Goal: Information Seeking & Learning: Find specific page/section

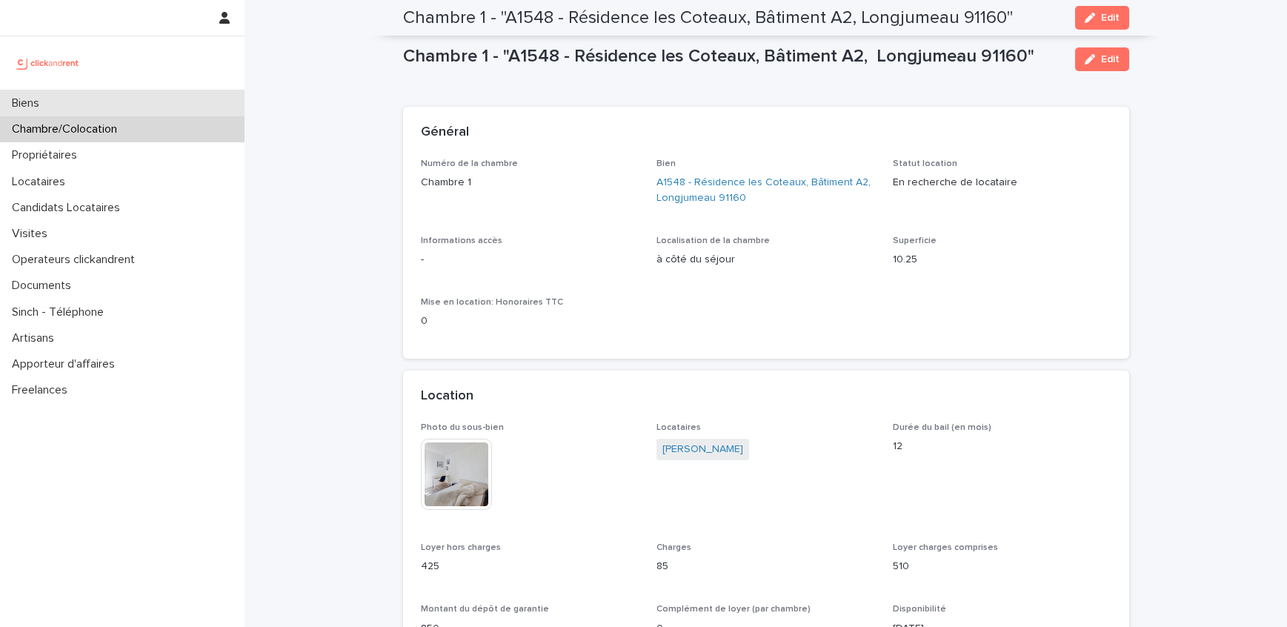
scroll to position [756, 0]
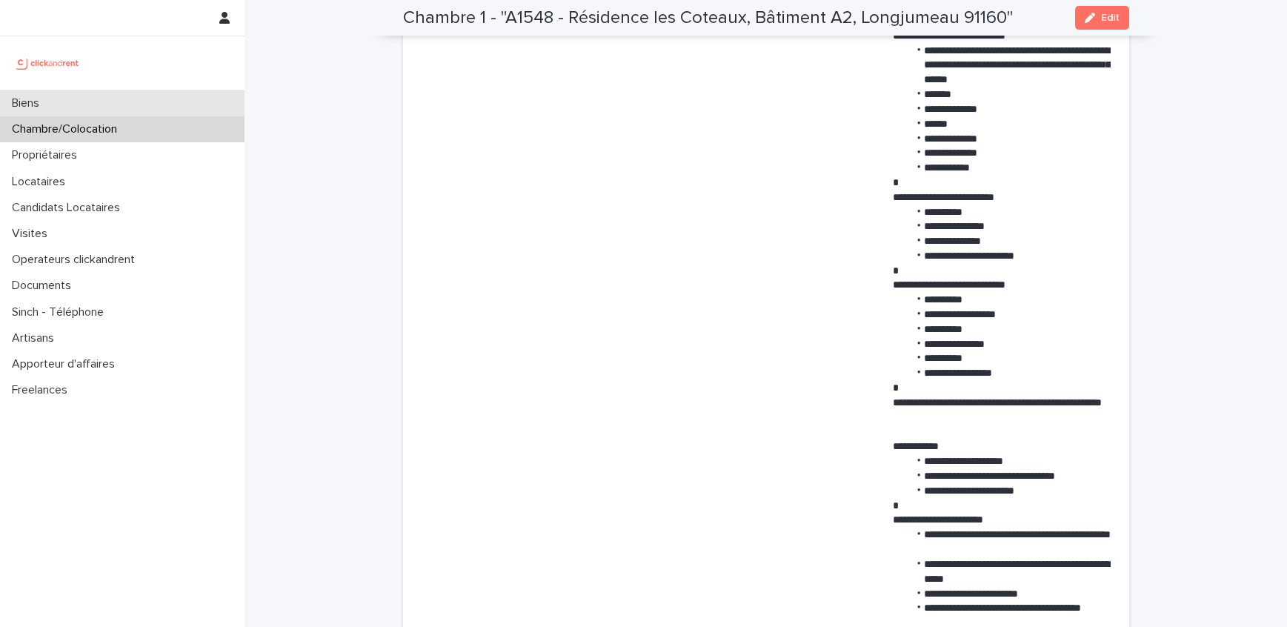
click at [92, 103] on div "Biens" at bounding box center [122, 103] width 244 height 26
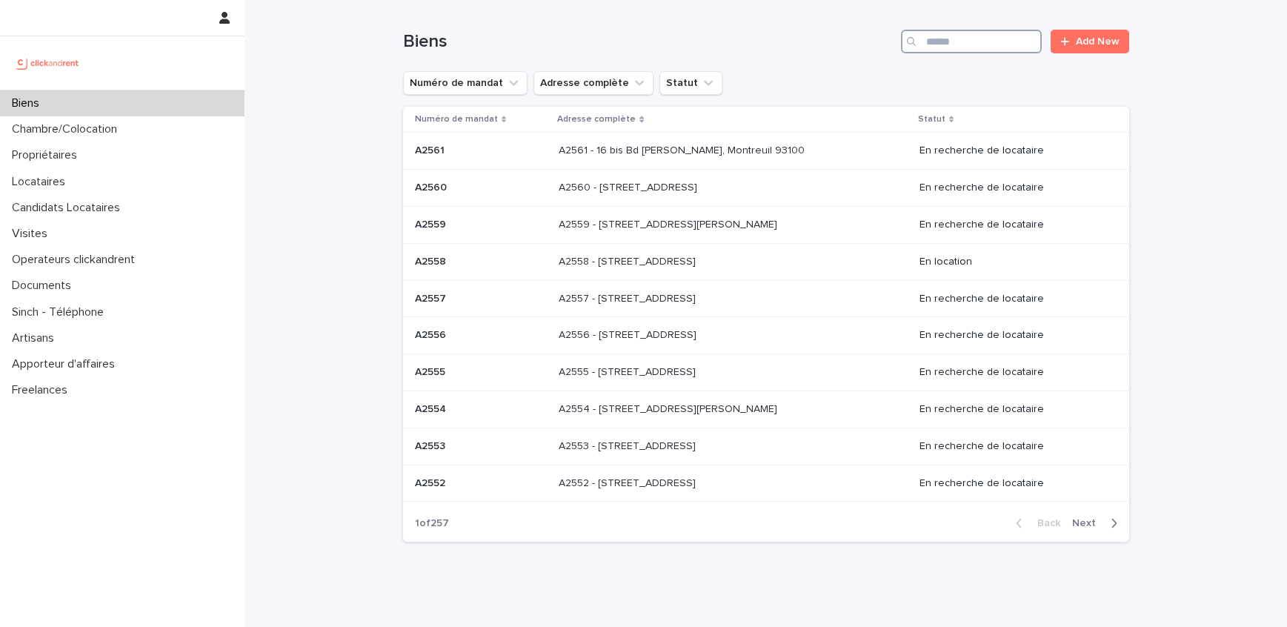
click at [990, 39] on input "Search" at bounding box center [971, 42] width 141 height 24
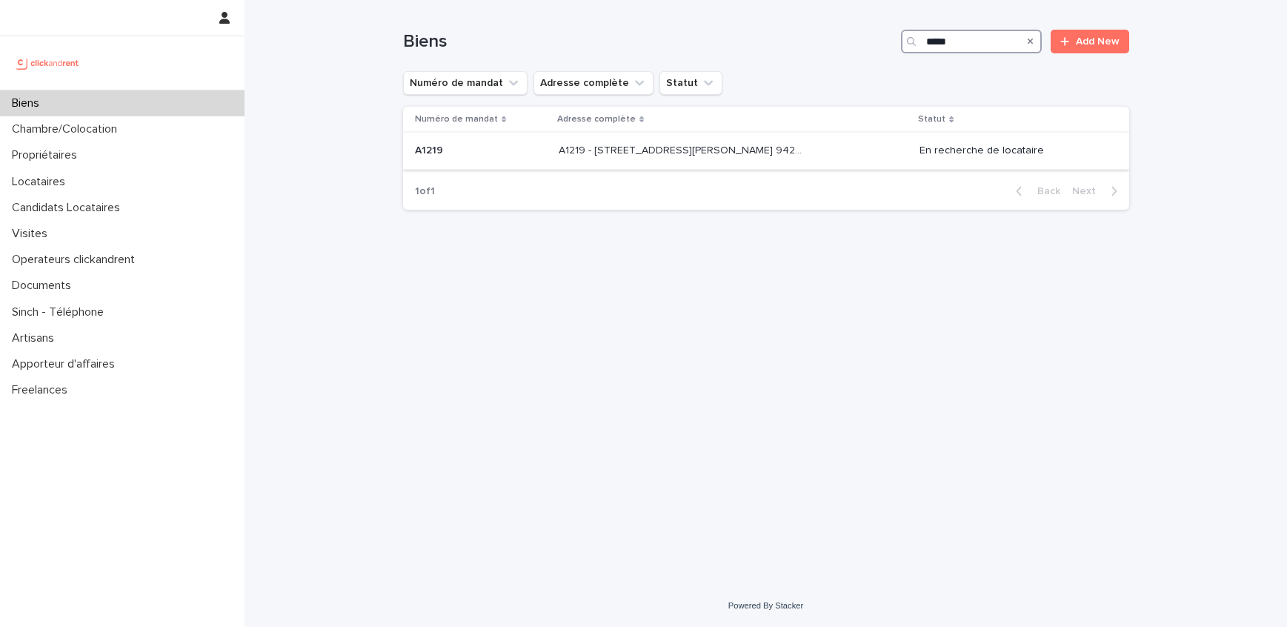
type input "*****"
click at [624, 151] on p "A1219 - [STREET_ADDRESS][PERSON_NAME] 94240" at bounding box center [684, 149] width 250 height 16
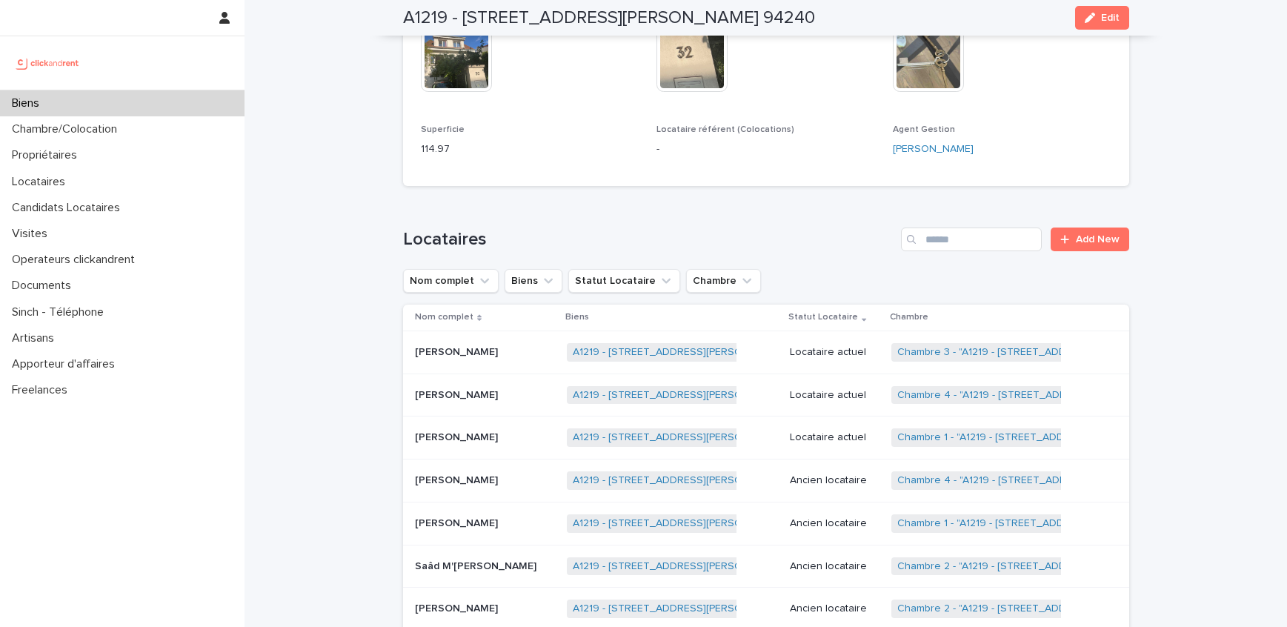
scroll to position [483, 0]
click at [939, 435] on link "Chambre 1 - "A1219 - [STREET_ADDRESS][PERSON_NAME] 94240"" at bounding box center [1055, 436] width 316 height 13
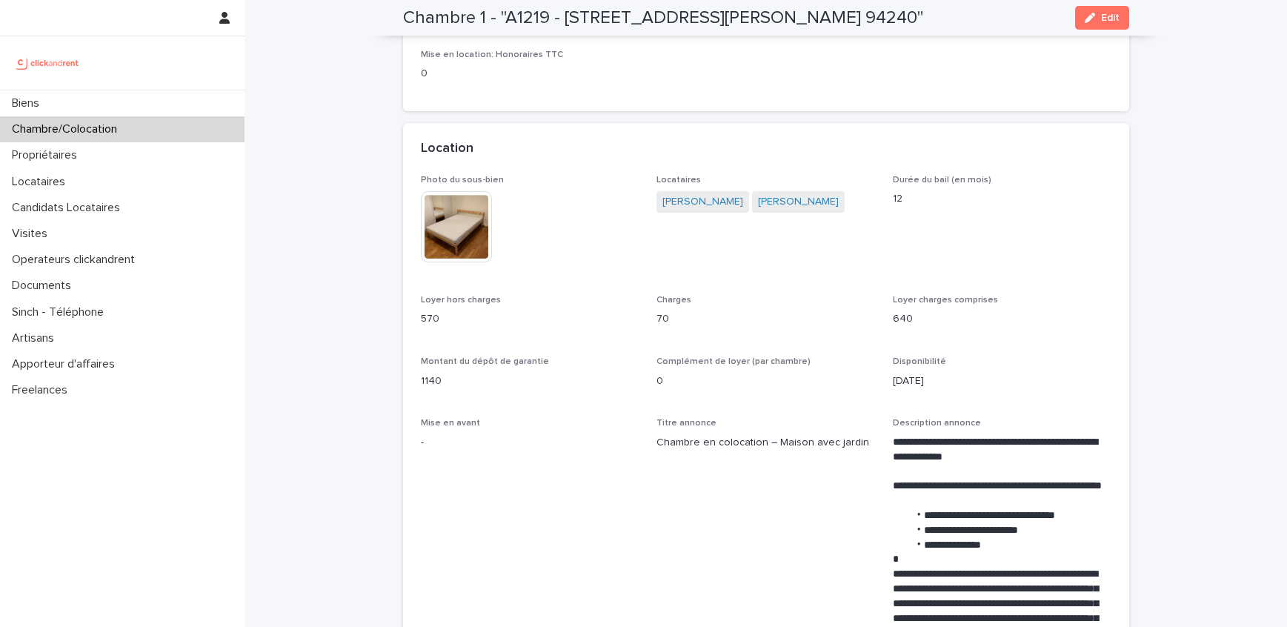
scroll to position [225, 0]
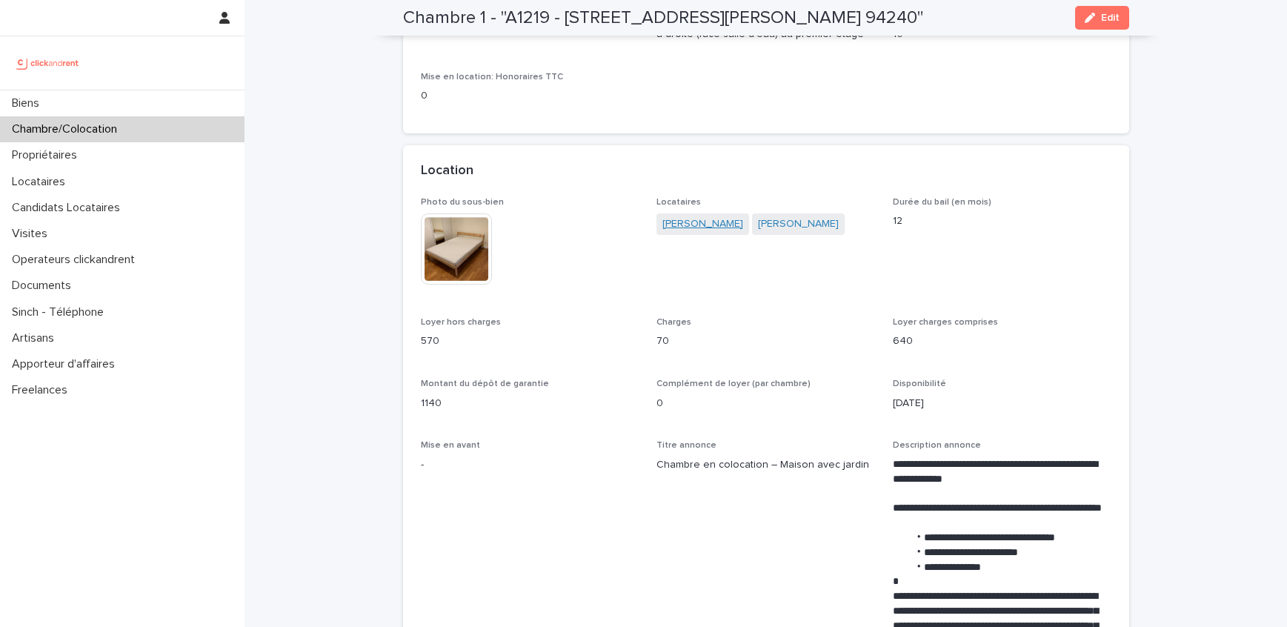
click at [710, 222] on link "[PERSON_NAME]" at bounding box center [702, 224] width 81 height 16
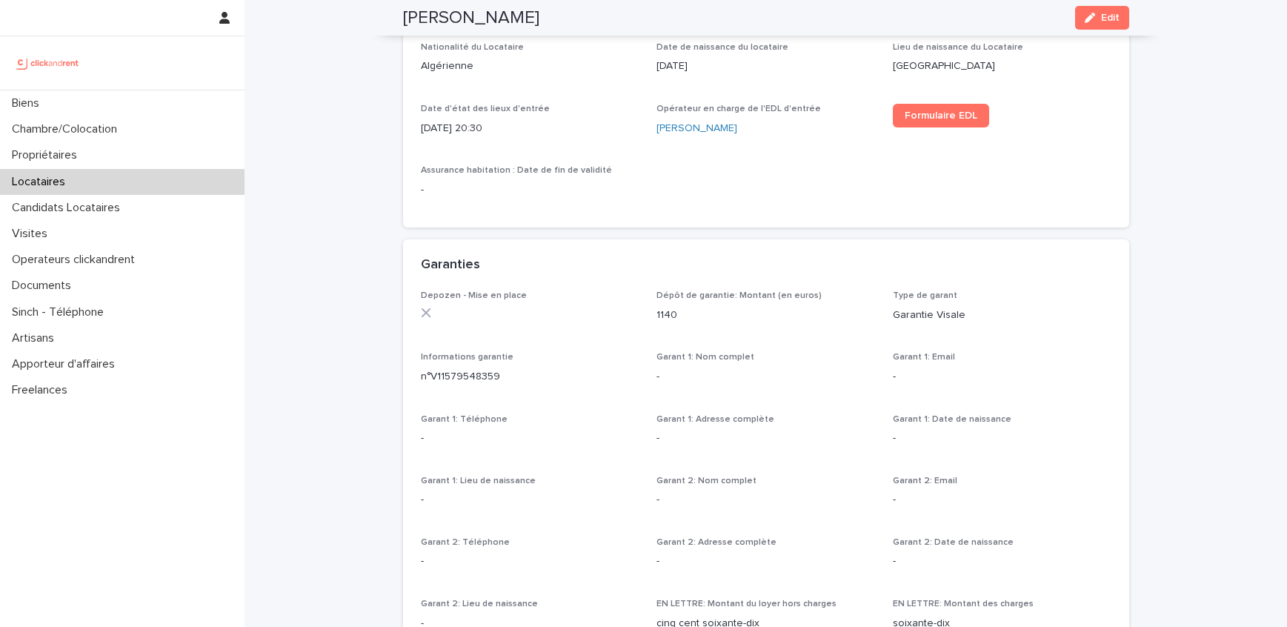
scroll to position [679, 0]
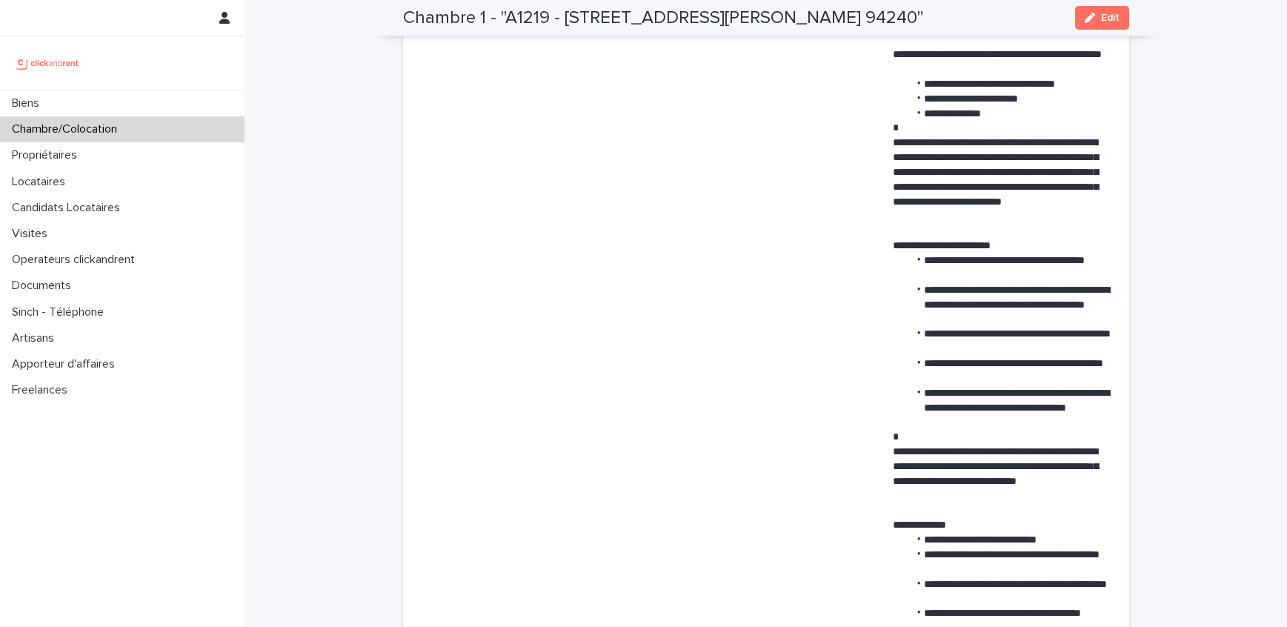
scroll to position [699, 0]
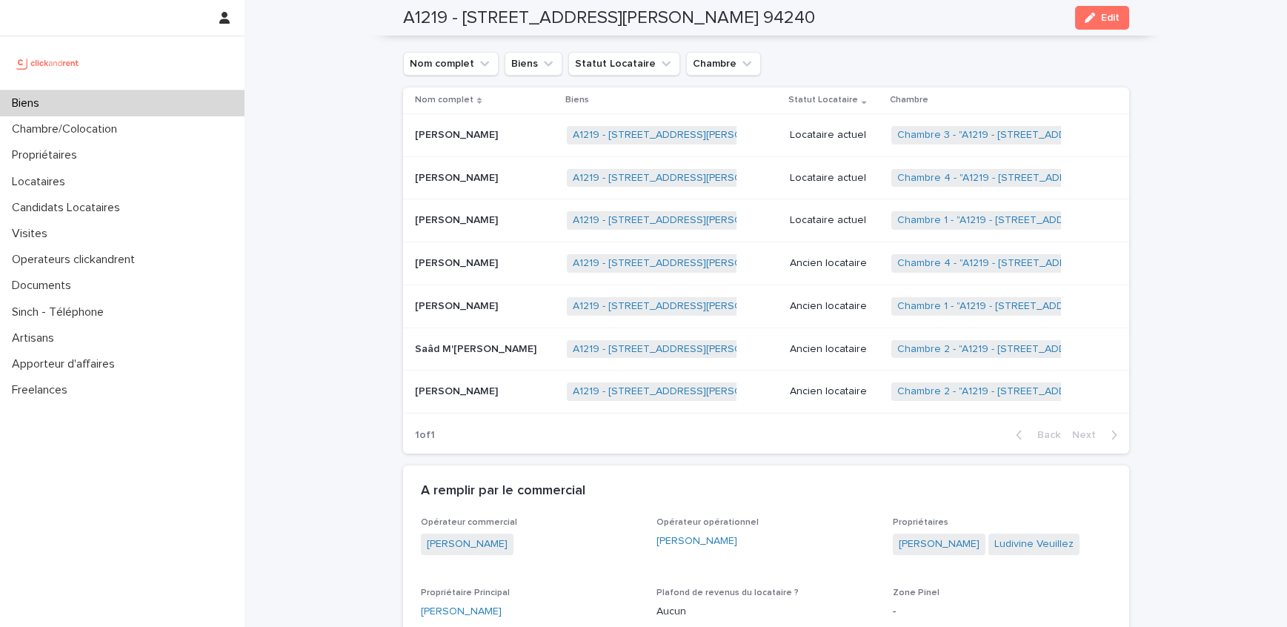
click at [535, 180] on p at bounding box center [485, 178] width 140 height 13
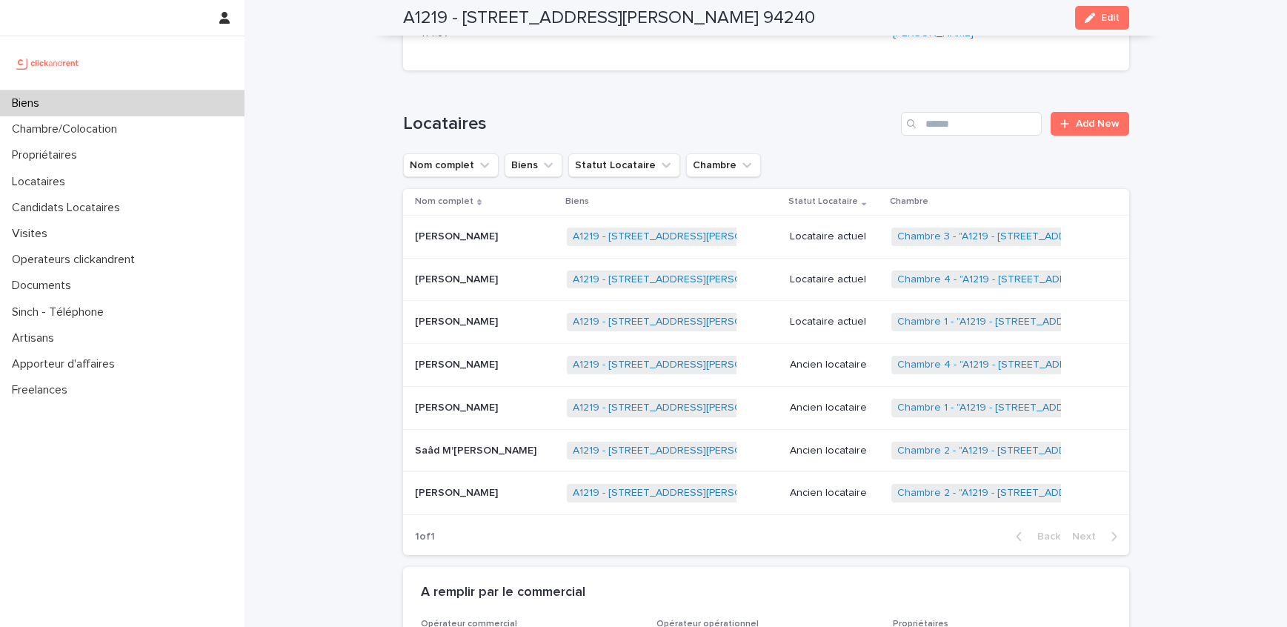
scroll to position [602, 0]
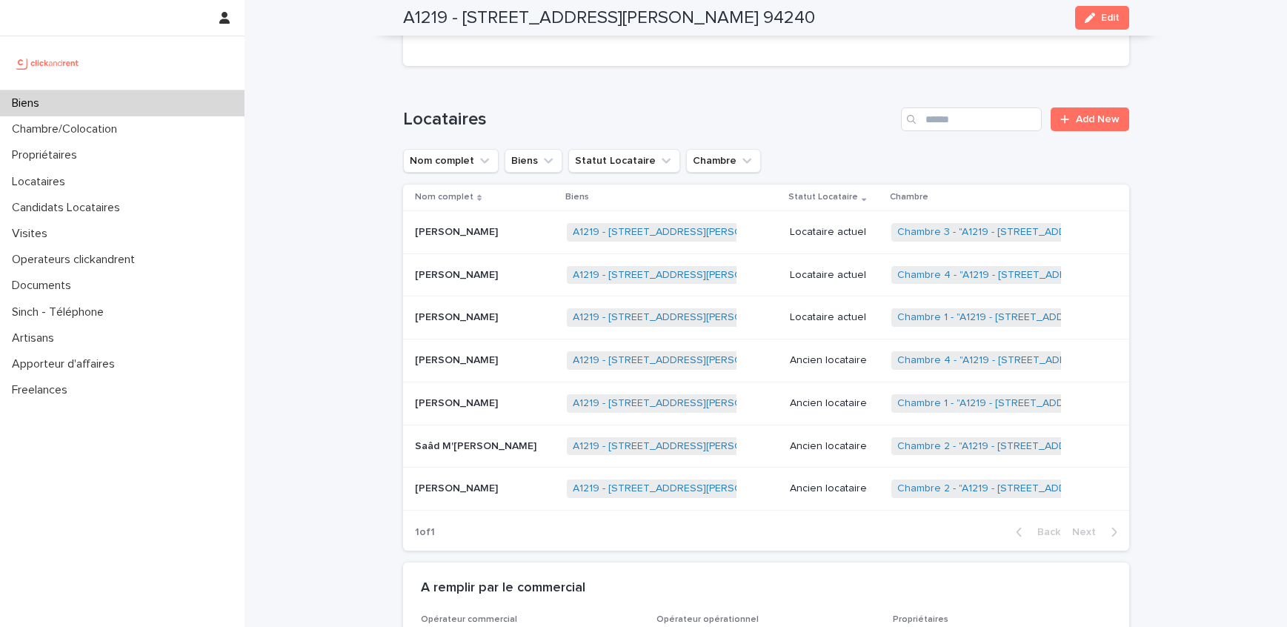
click at [984, 315] on link "Chambre 1 - "A1219 - [STREET_ADDRESS][PERSON_NAME] 94240"" at bounding box center [1055, 317] width 316 height 13
click at [992, 443] on link "Chambre 2 - "A1219 - [STREET_ADDRESS][PERSON_NAME] 94240"" at bounding box center [1056, 446] width 318 height 13
click at [102, 177] on div "Locataires" at bounding box center [122, 182] width 244 height 26
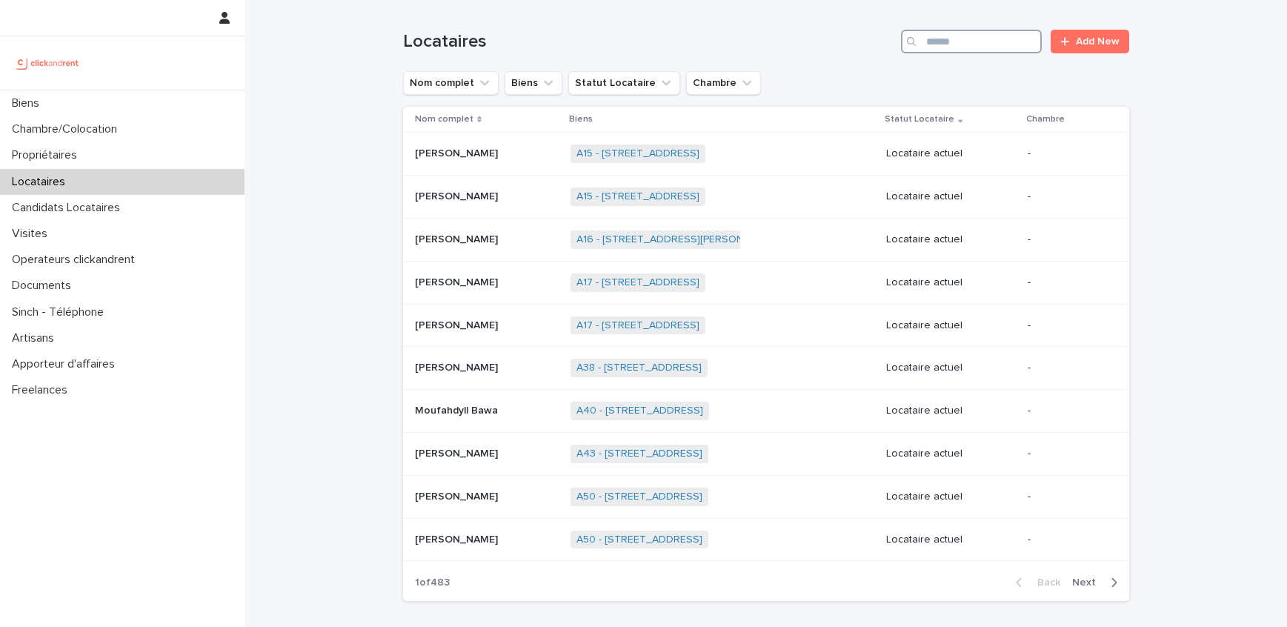
click at [958, 38] on input "Search" at bounding box center [971, 42] width 141 height 24
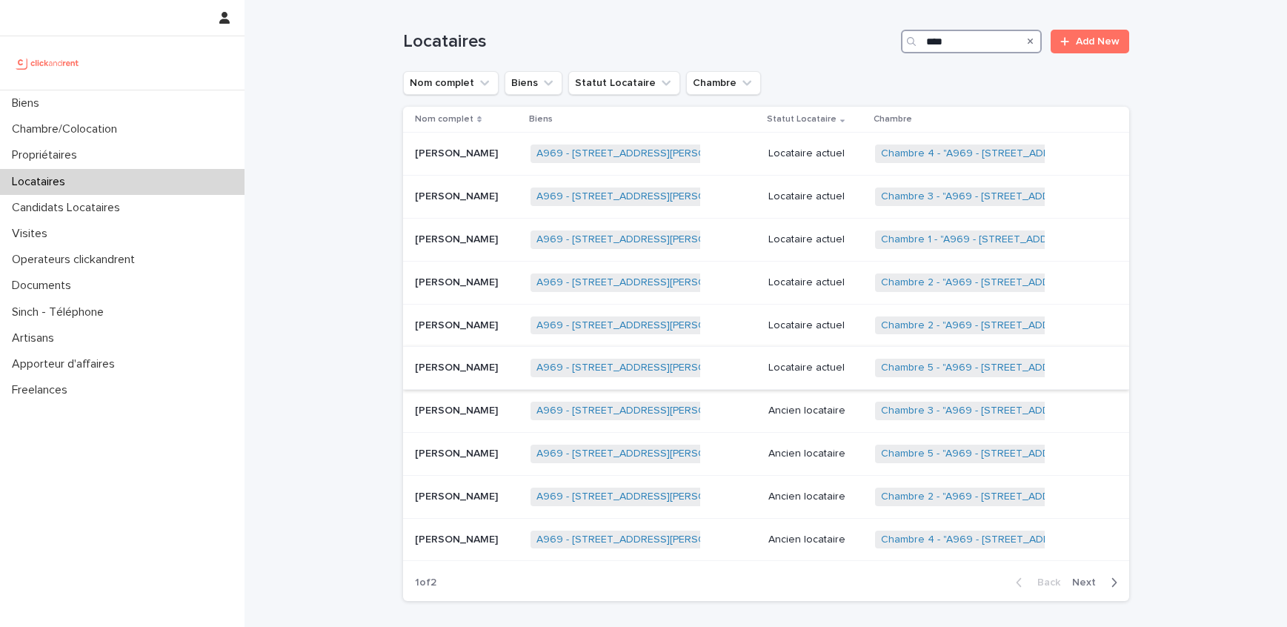
type input "****"
click at [793, 362] on p "Locataire actuel" at bounding box center [816, 367] width 96 height 13
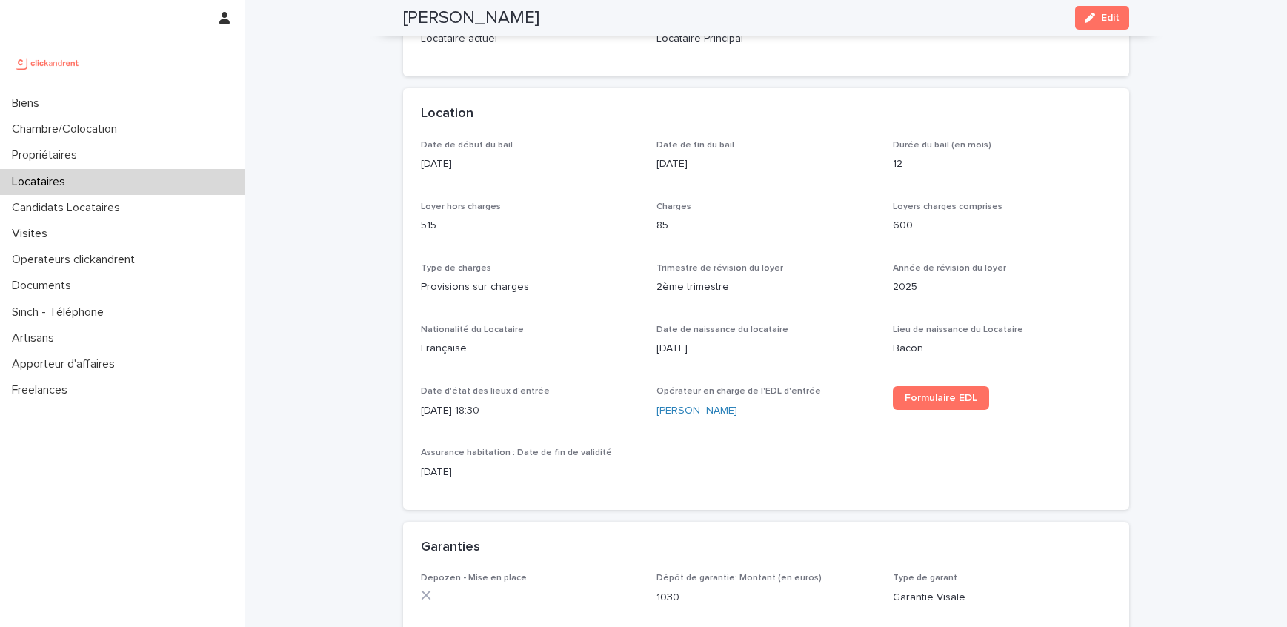
scroll to position [395, 0]
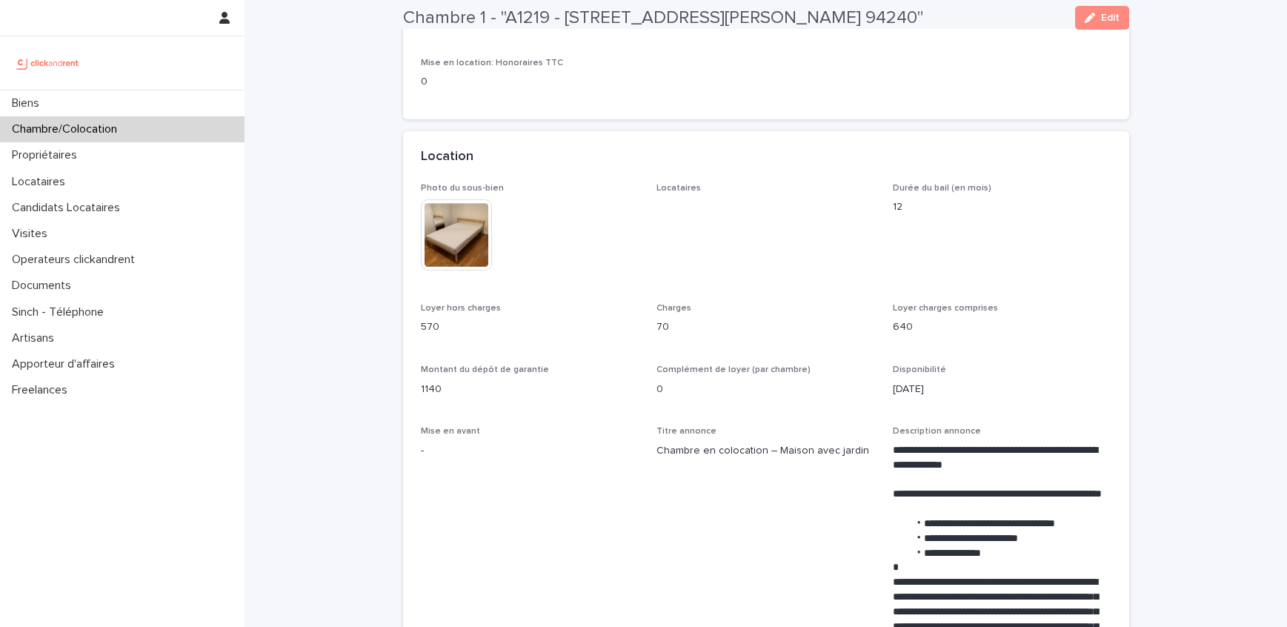
scroll to position [247, 0]
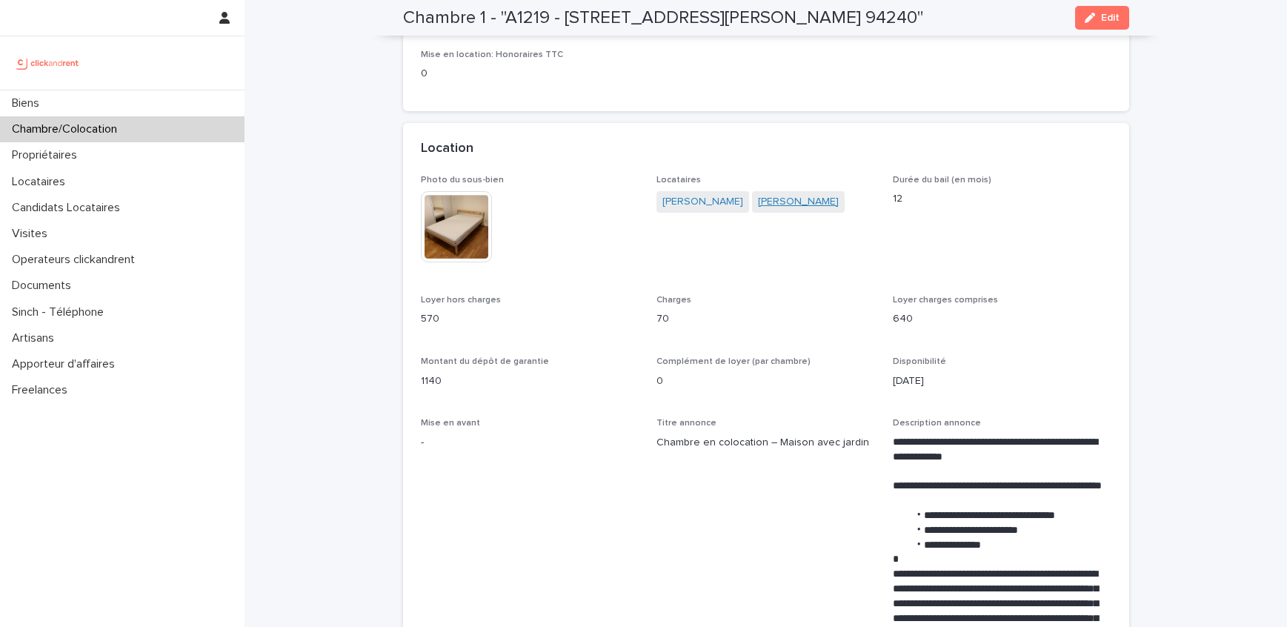
click at [760, 207] on link "Antoine Richard" at bounding box center [798, 202] width 81 height 16
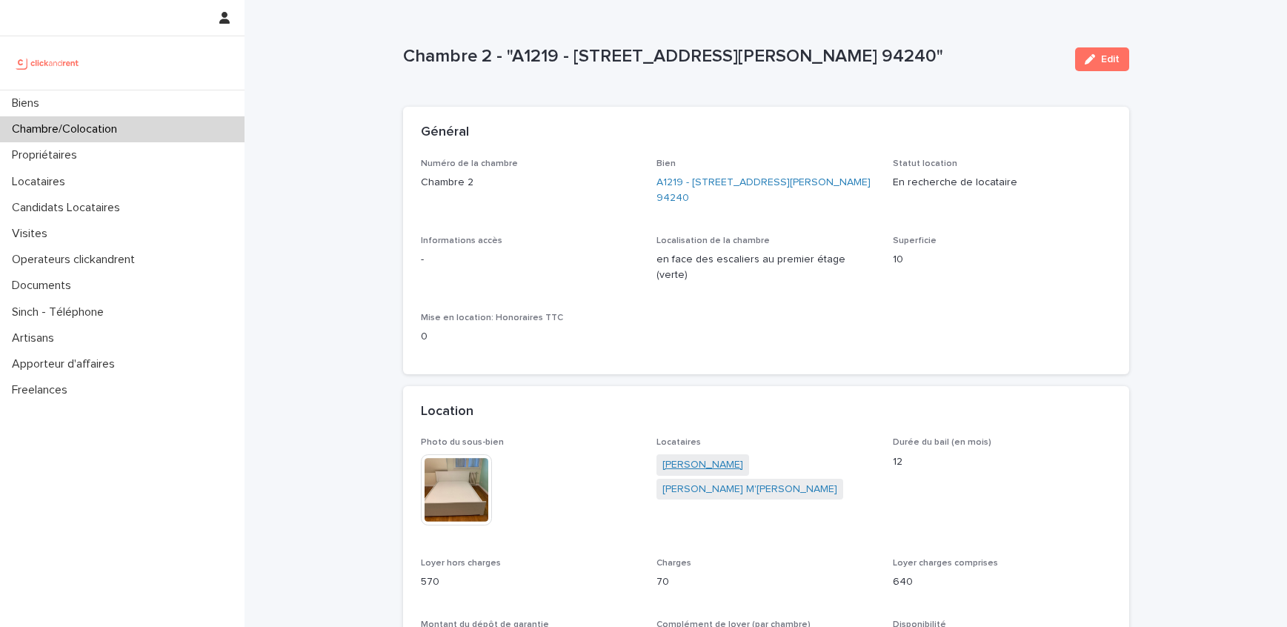
click at [704, 457] on link "[PERSON_NAME]" at bounding box center [702, 465] width 81 height 16
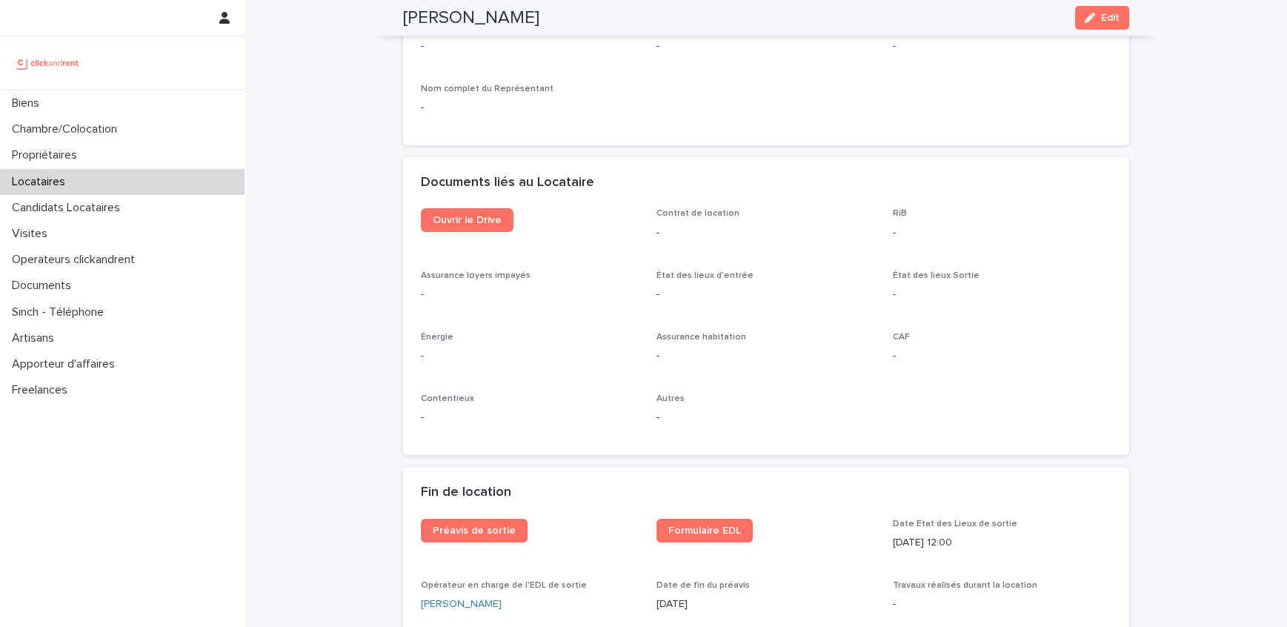
scroll to position [1487, 0]
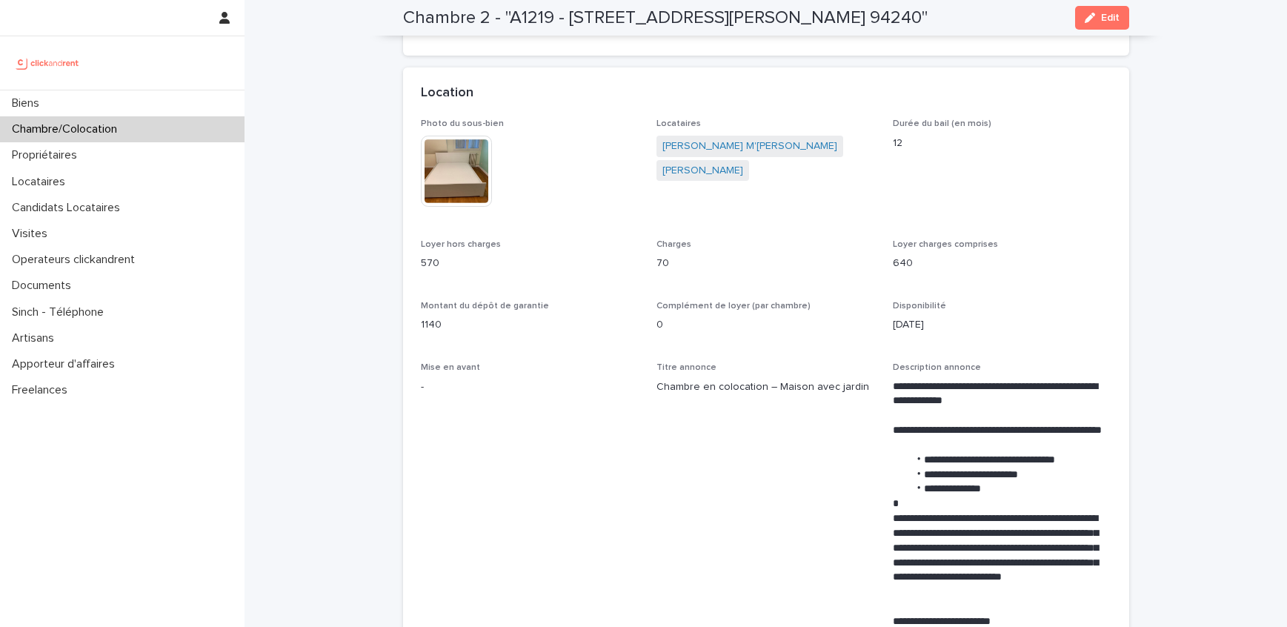
scroll to position [313, 0]
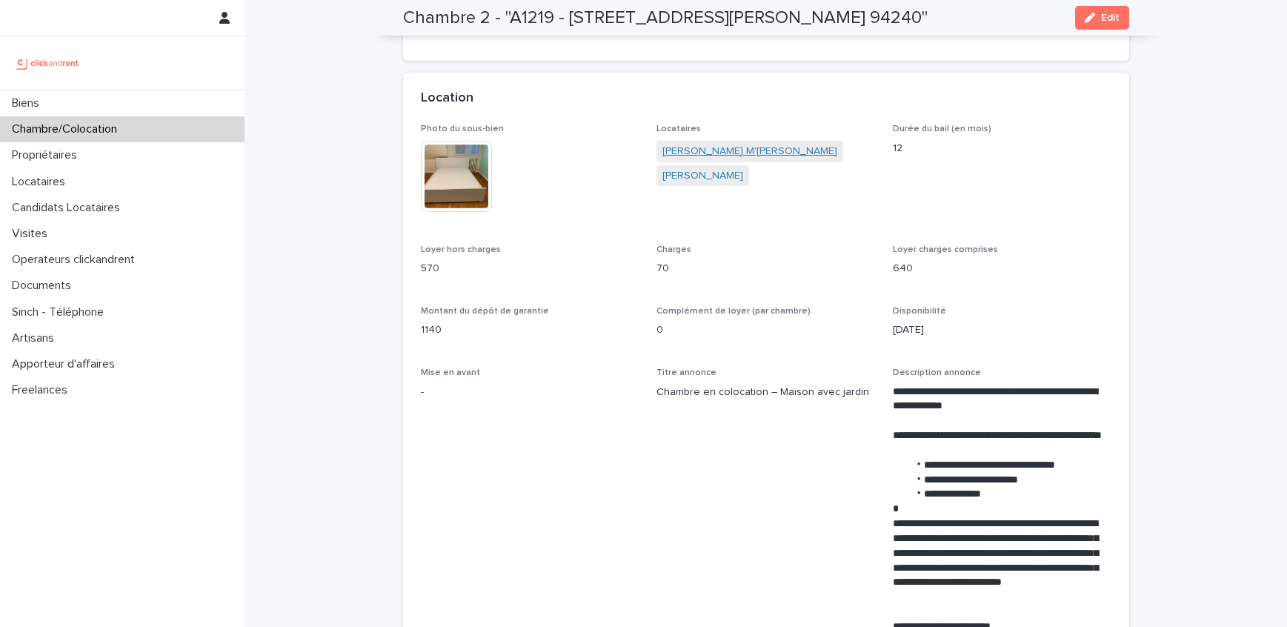
click at [707, 144] on link "Saâd M'[PERSON_NAME]" at bounding box center [749, 152] width 175 height 16
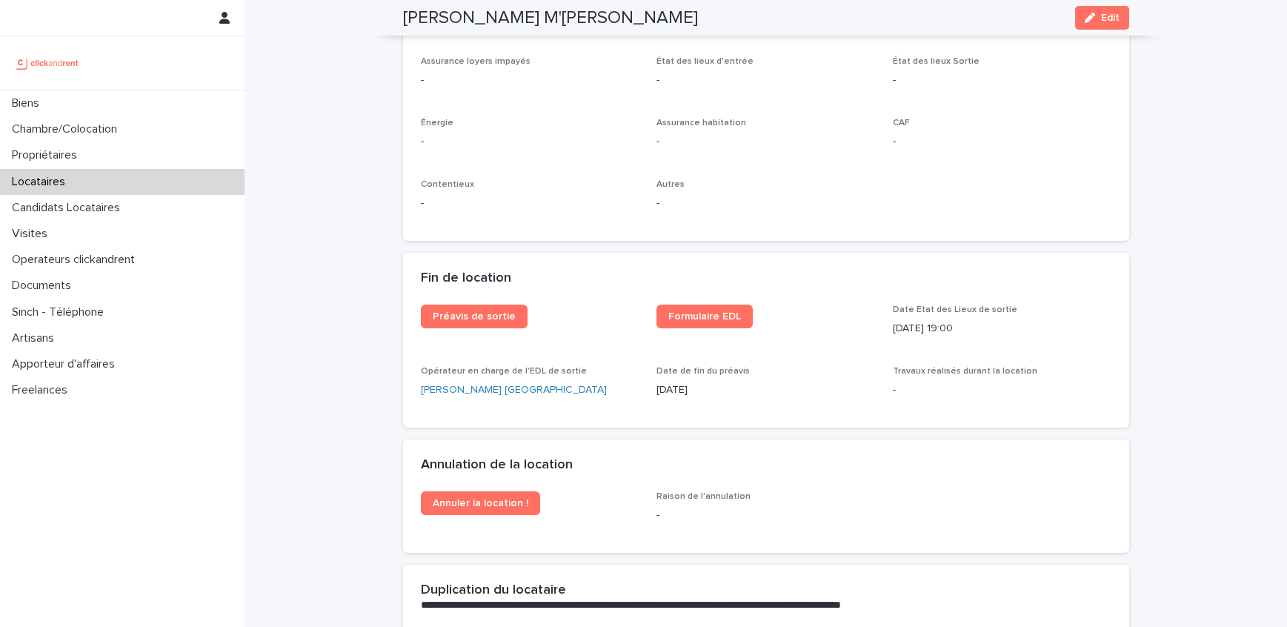
scroll to position [1696, 0]
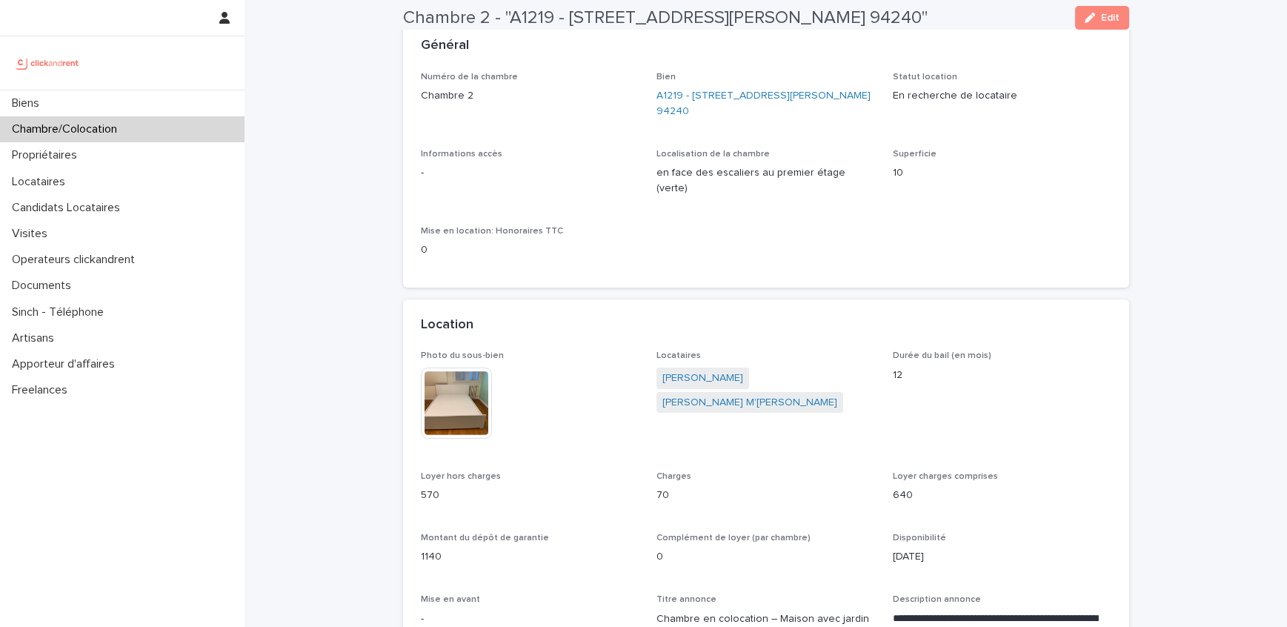
scroll to position [82, 0]
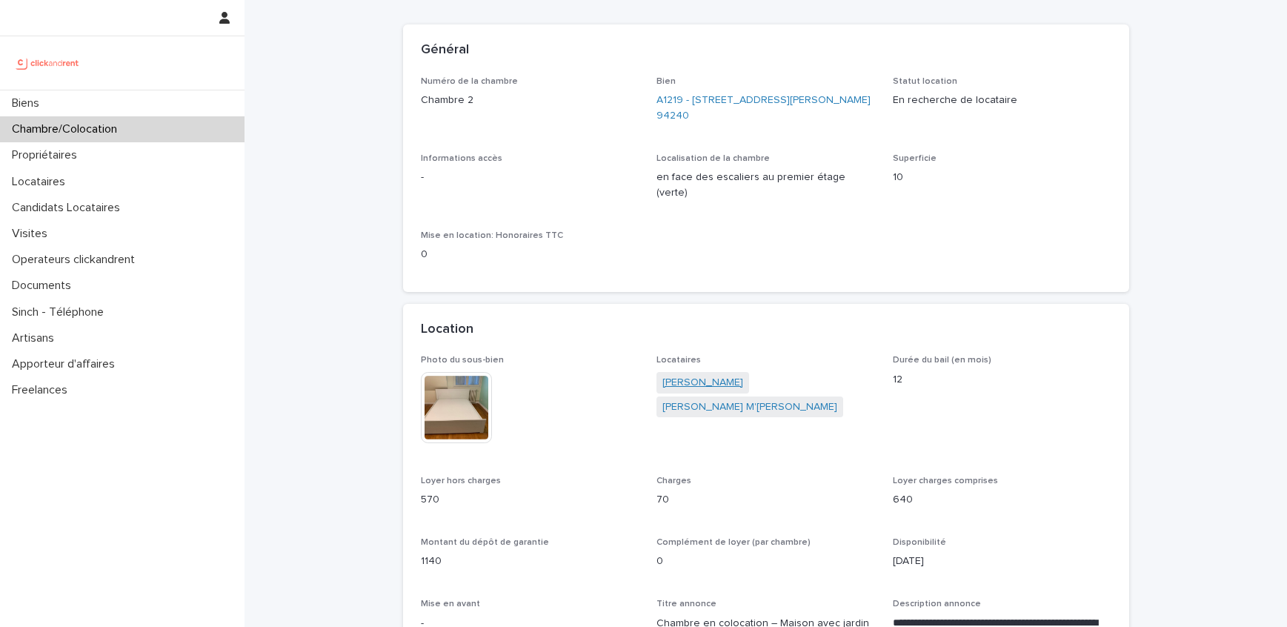
click at [703, 375] on link "[PERSON_NAME]" at bounding box center [702, 383] width 81 height 16
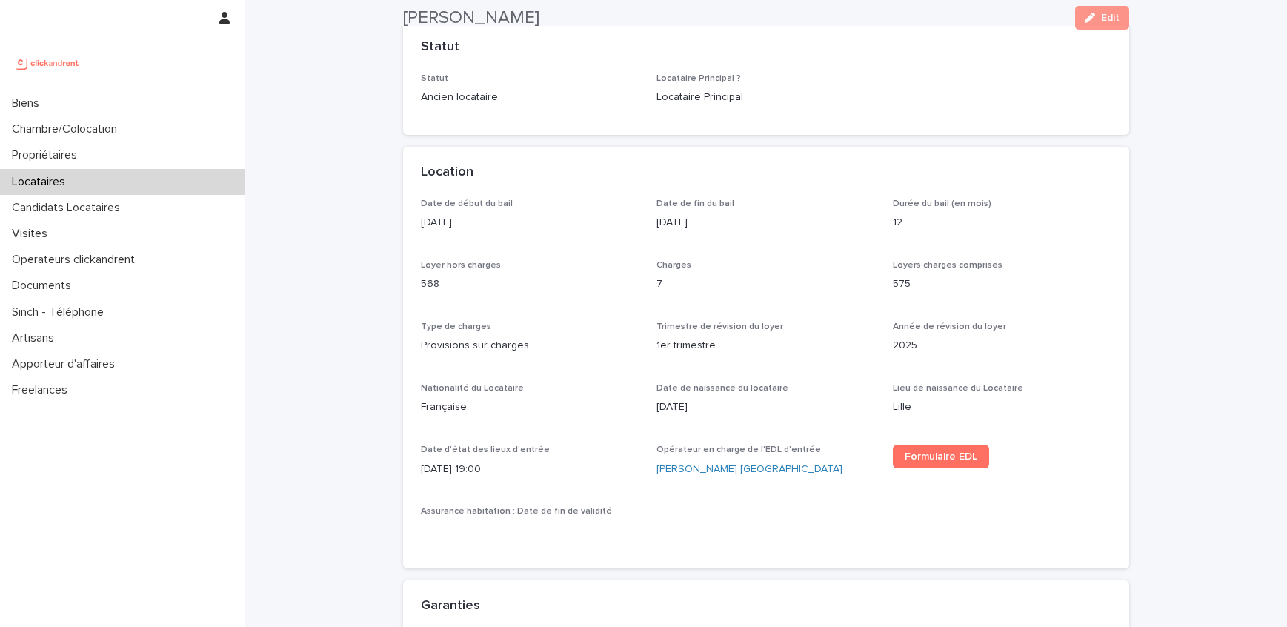
scroll to position [419, 0]
